Goal: Find specific page/section: Find specific page/section

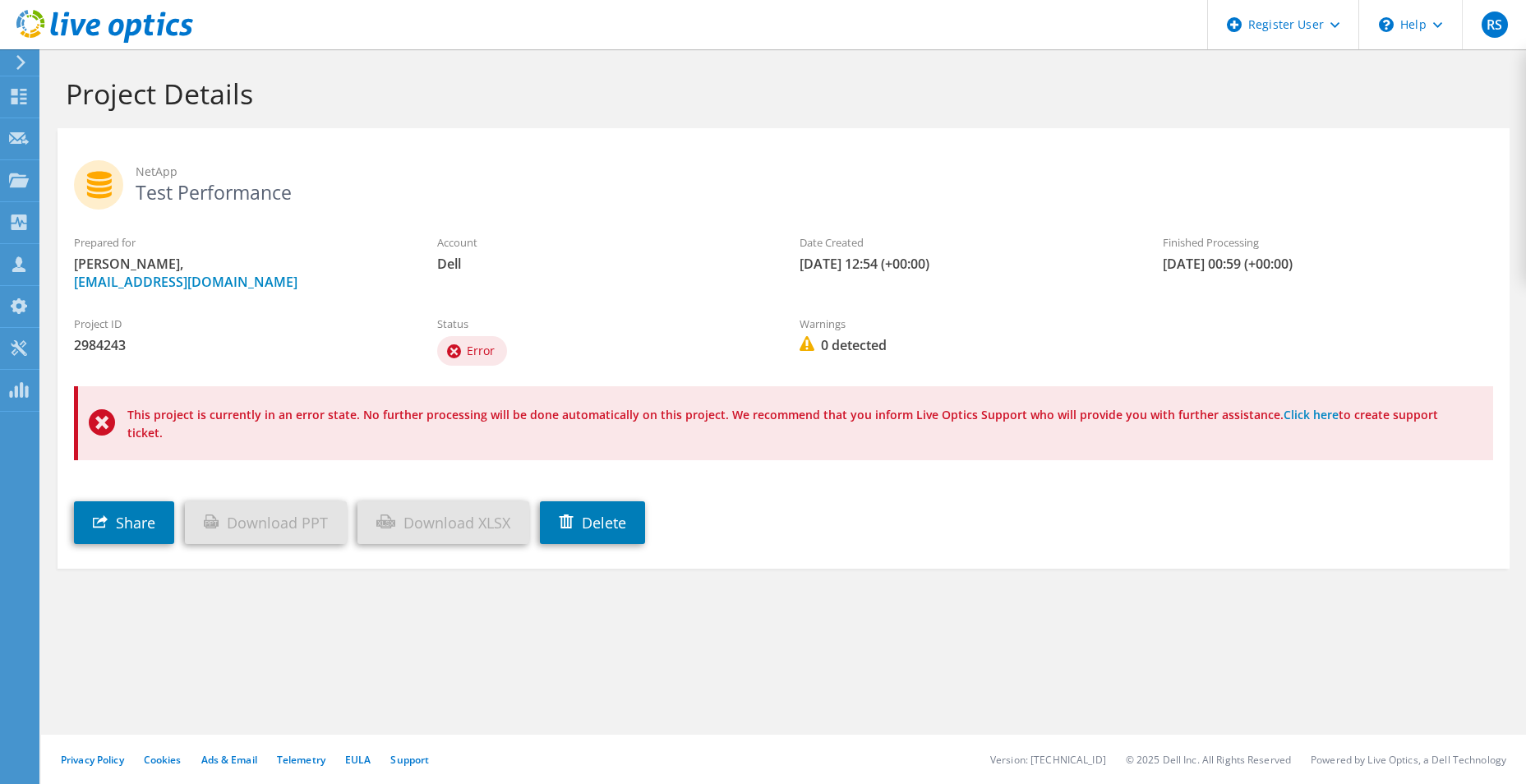
click at [108, 16] on icon at bounding box center [105, 27] width 176 height 34
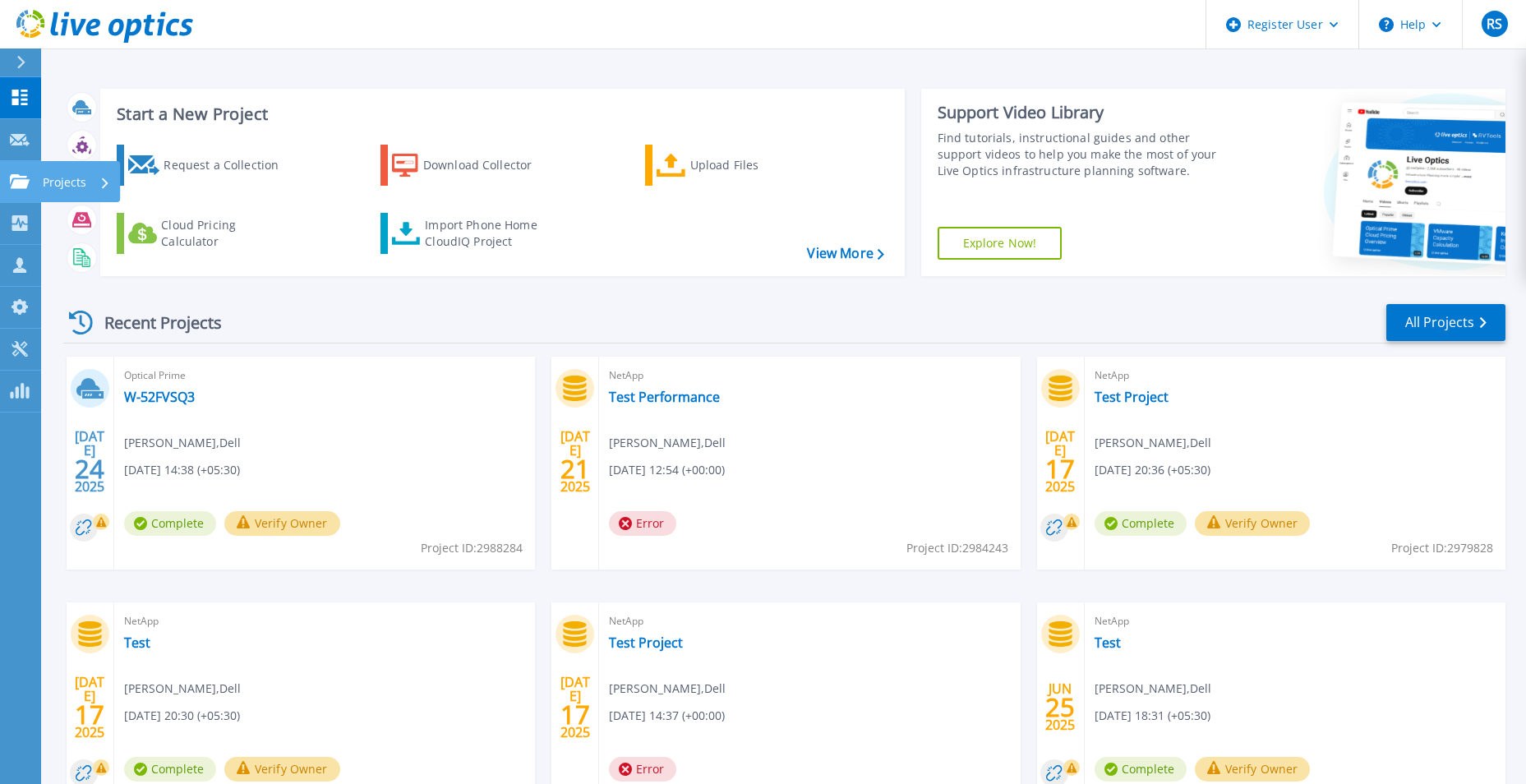
drag, startPoint x: 44, startPoint y: 181, endPoint x: 74, endPoint y: 189, distance: 31.0
click at [44, 181] on p "Projects" at bounding box center [65, 182] width 44 height 43
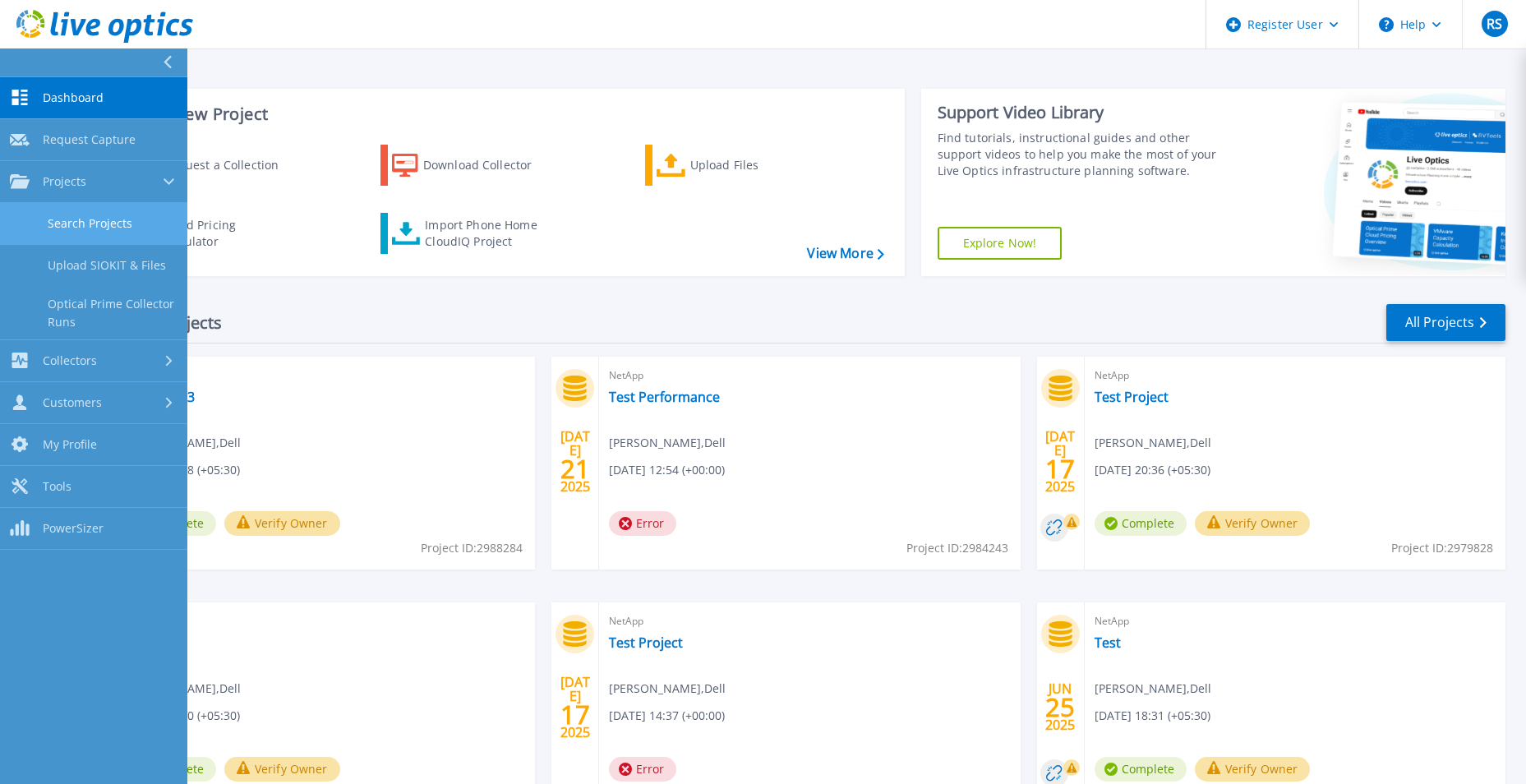
click at [157, 224] on link "Search Projects" at bounding box center [93, 224] width 187 height 42
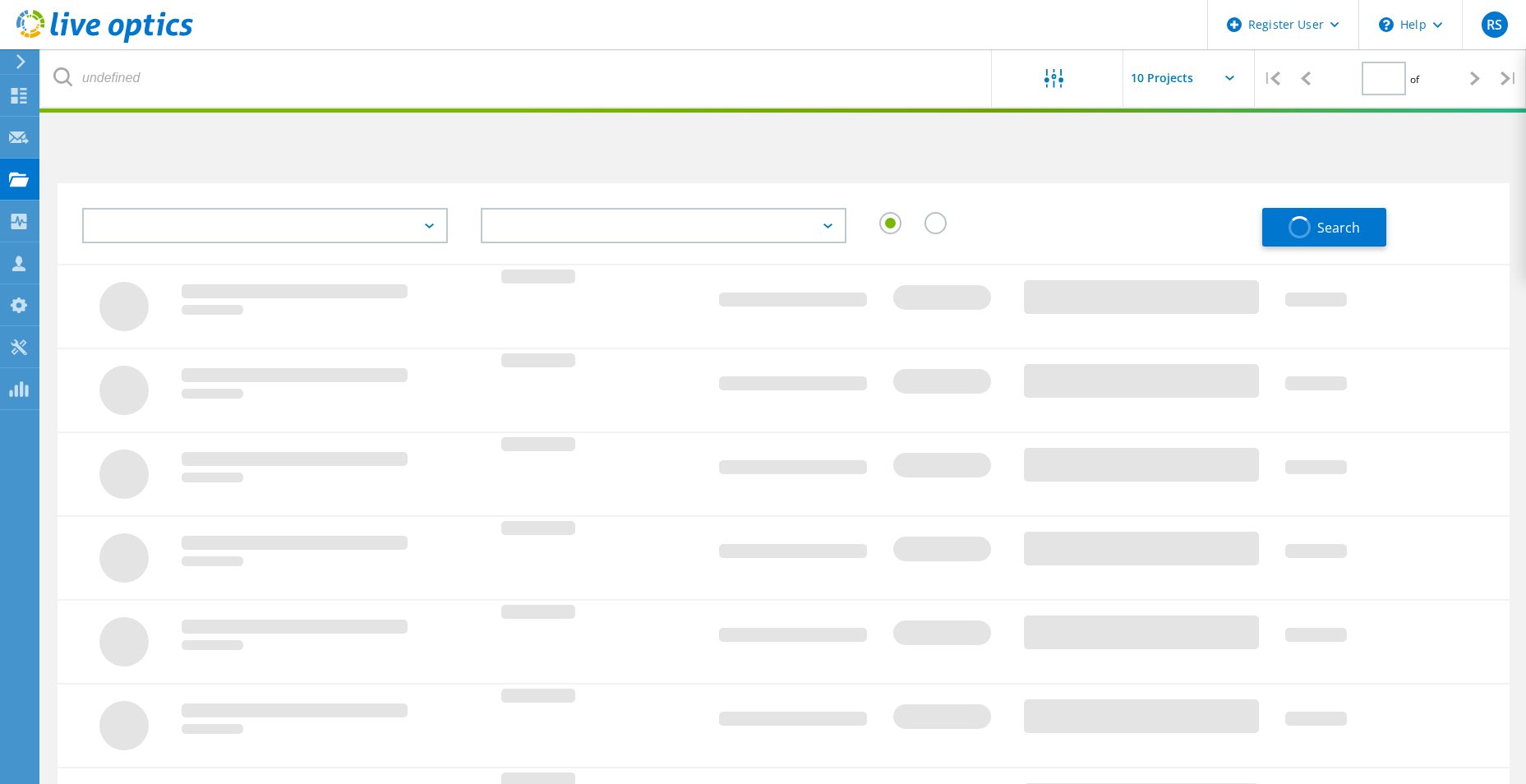
type input "1"
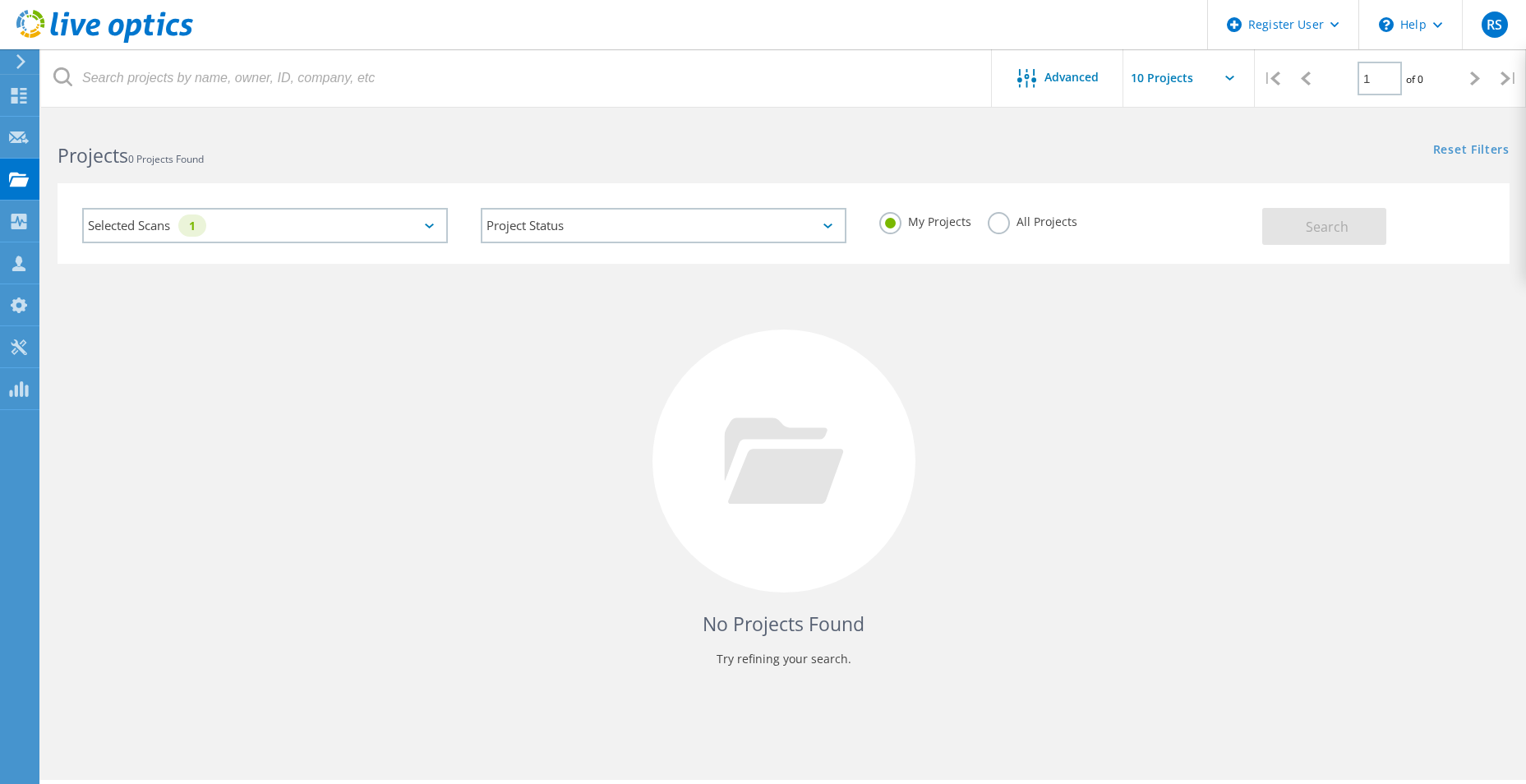
click at [255, 212] on div "Selected Scans 1" at bounding box center [265, 225] width 366 height 35
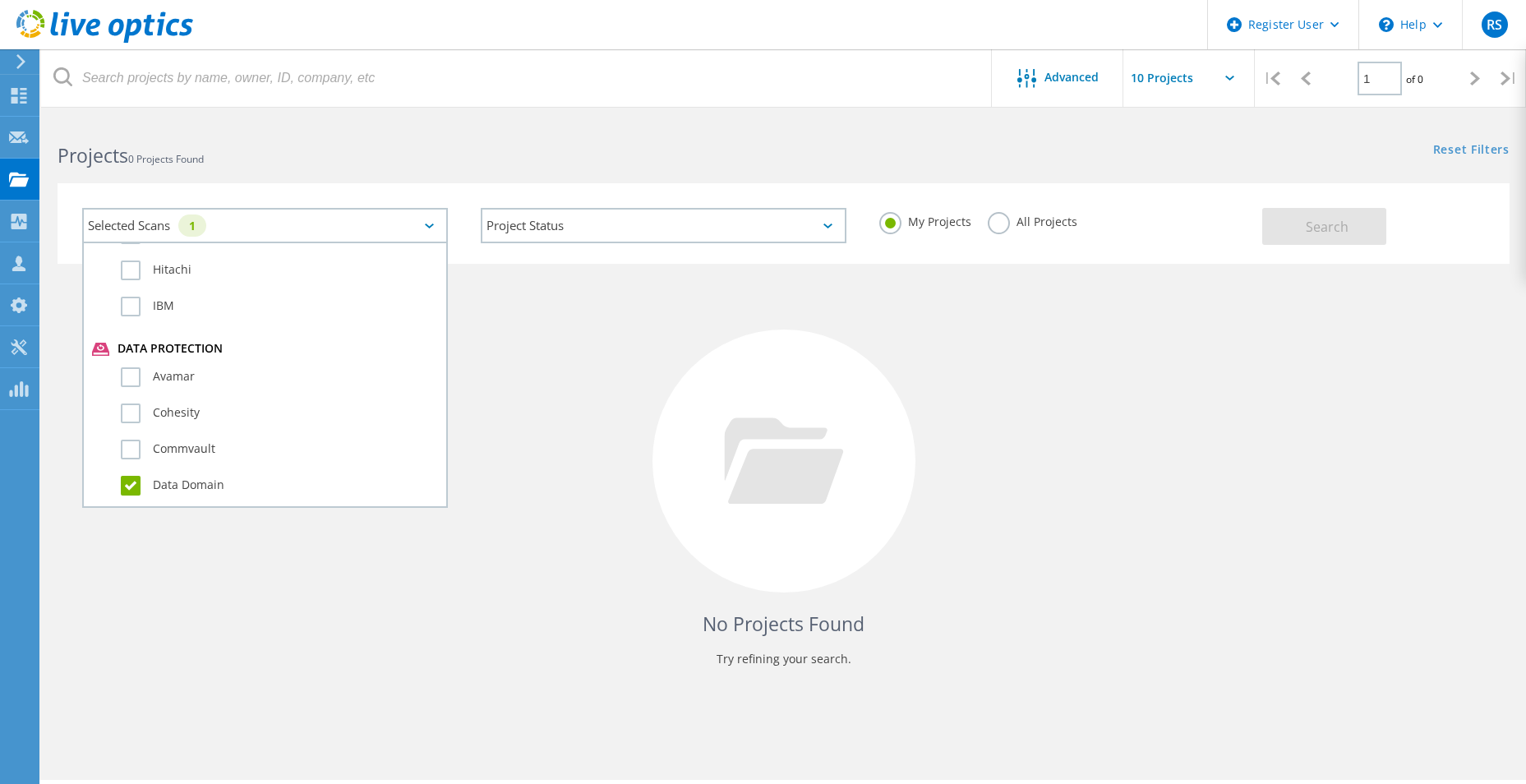
scroll to position [904, 0]
click at [118, 398] on div "Data Domain" at bounding box center [266, 408] width 346 height 36
click at [128, 398] on label "Data Domain" at bounding box center [279, 403] width 317 height 19
click at [0, 0] on input "Data Domain" at bounding box center [0, 0] width 0 height 0
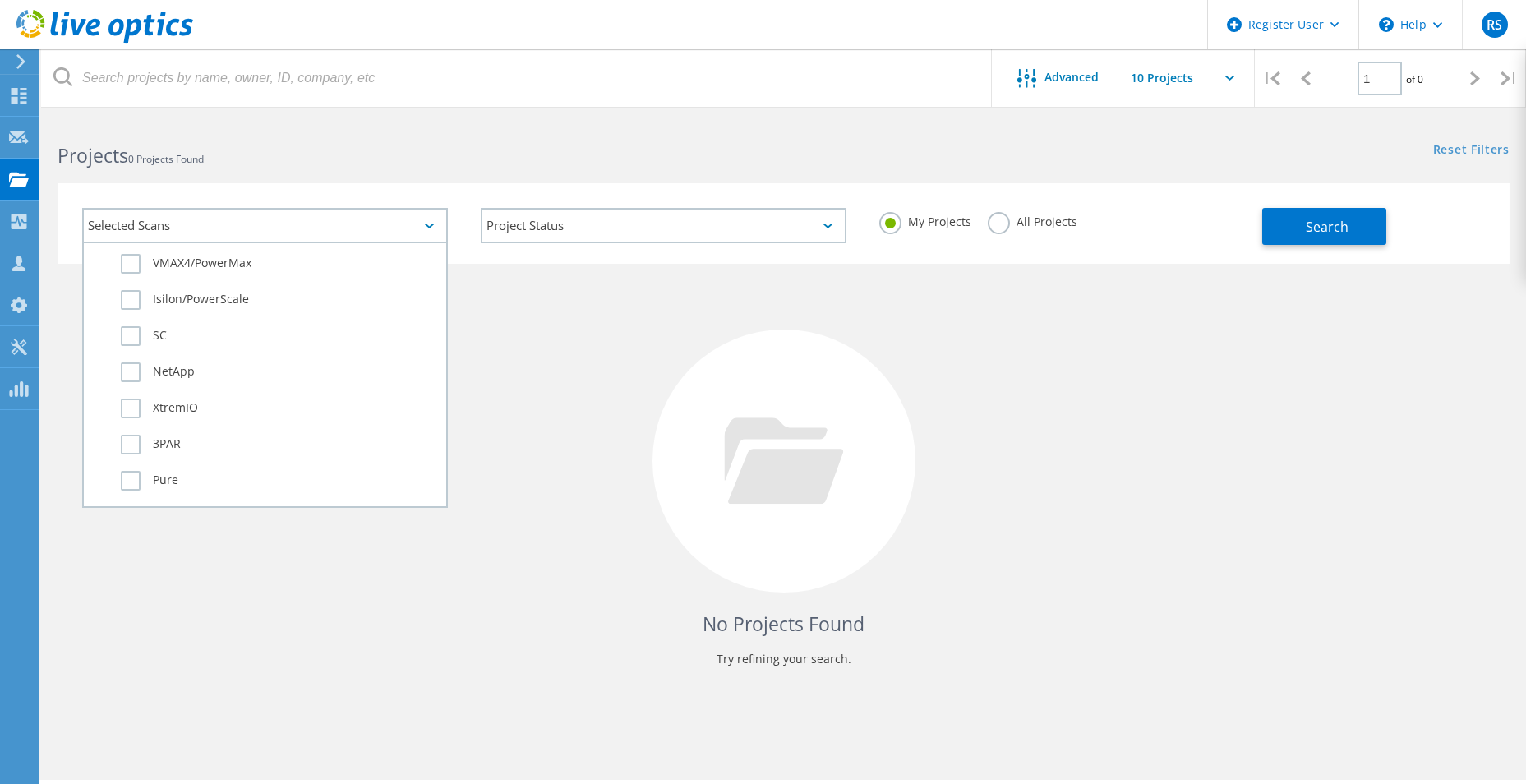
scroll to position [657, 0]
click at [154, 285] on label "NetApp" at bounding box center [279, 289] width 317 height 19
click at [0, 0] on input "NetApp" at bounding box center [0, 0] width 0 height 0
click at [1017, 224] on label "All Projects" at bounding box center [1032, 219] width 90 height 16
click at [0, 0] on input "All Projects" at bounding box center [0, 0] width 0 height 0
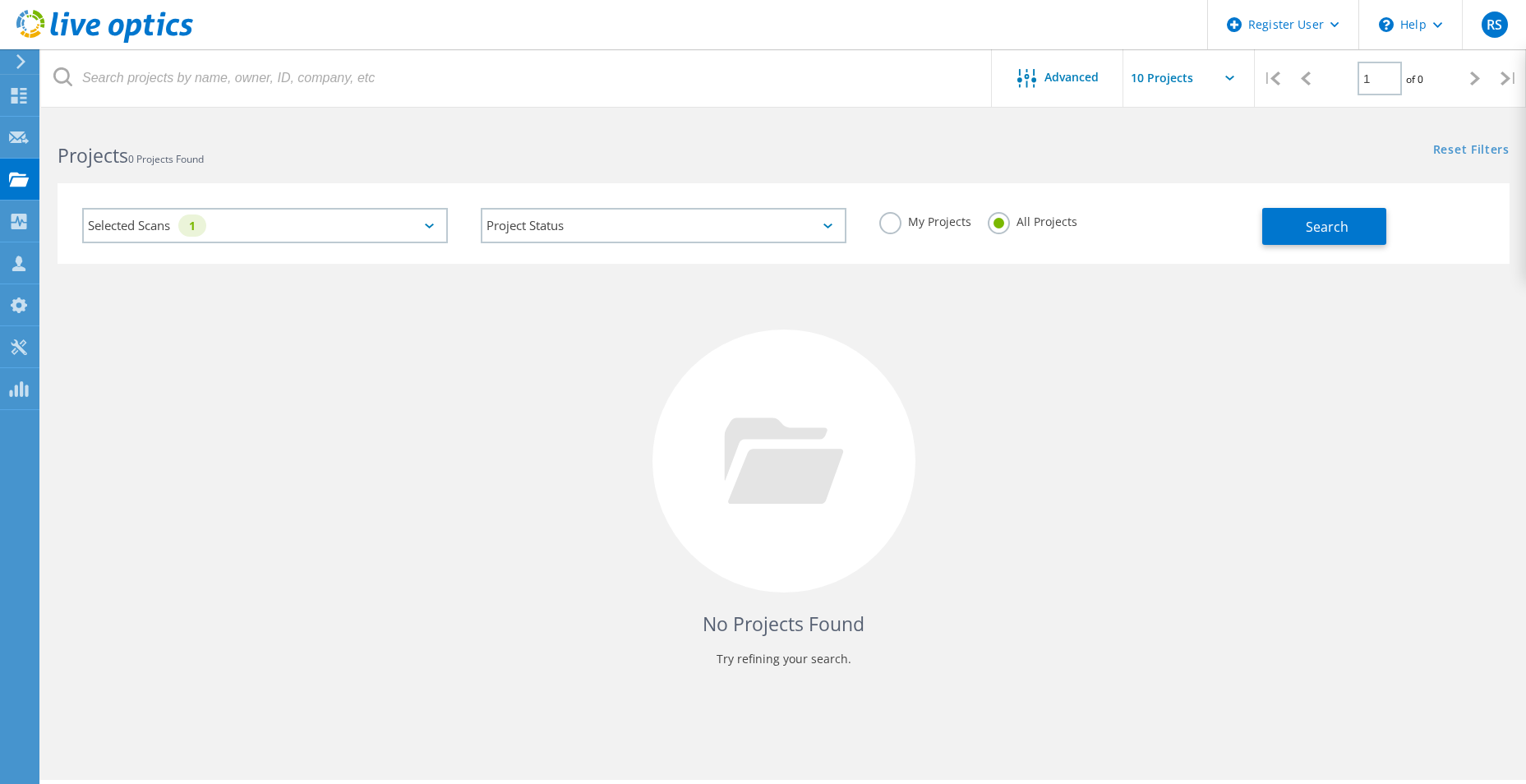
click at [1329, 203] on div "Search" at bounding box center [1381, 218] width 239 height 54
click at [1337, 218] on span "Search" at bounding box center [1327, 227] width 43 height 18
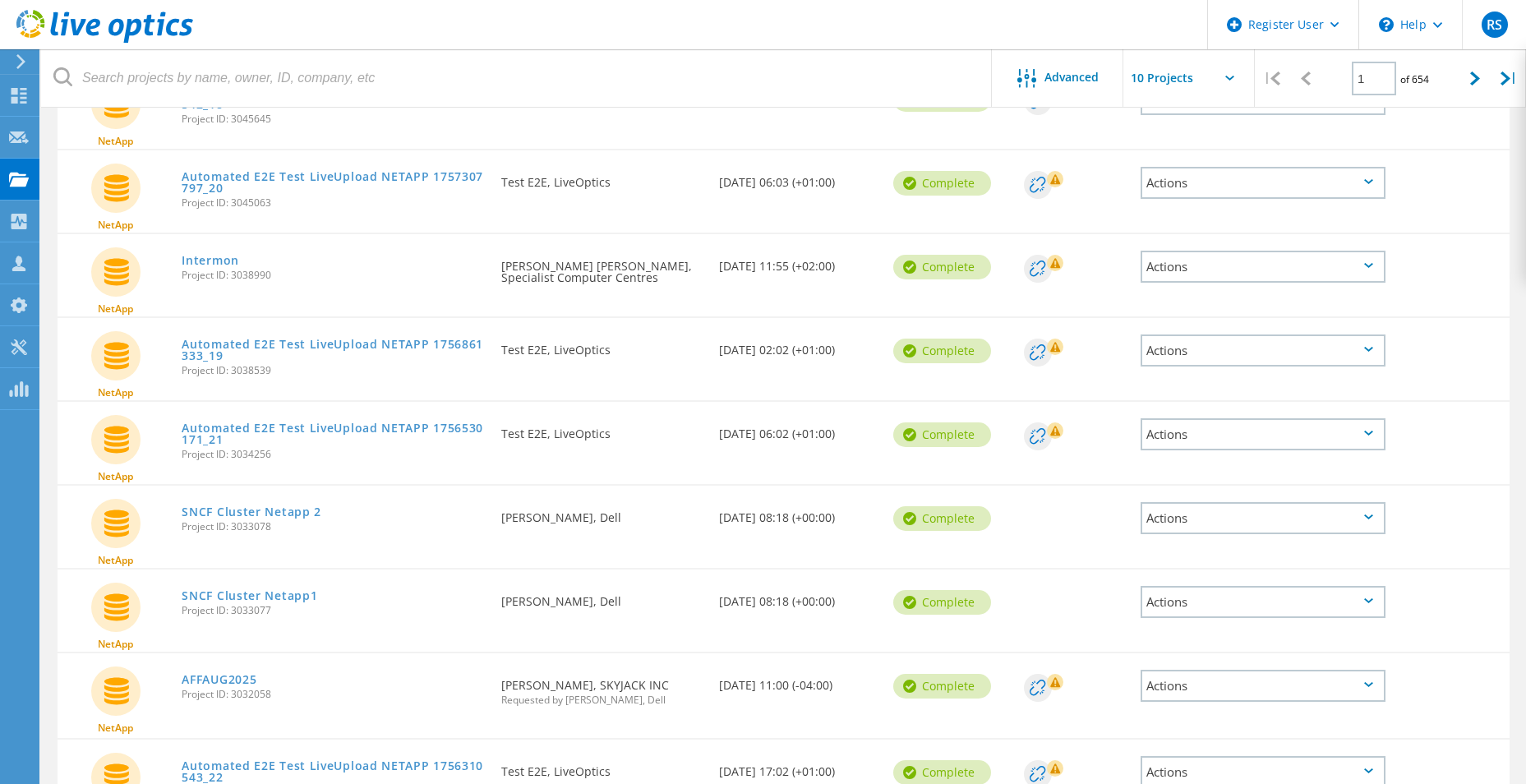
scroll to position [0, 0]
